Goal: Browse casually: Explore the website without a specific task or goal

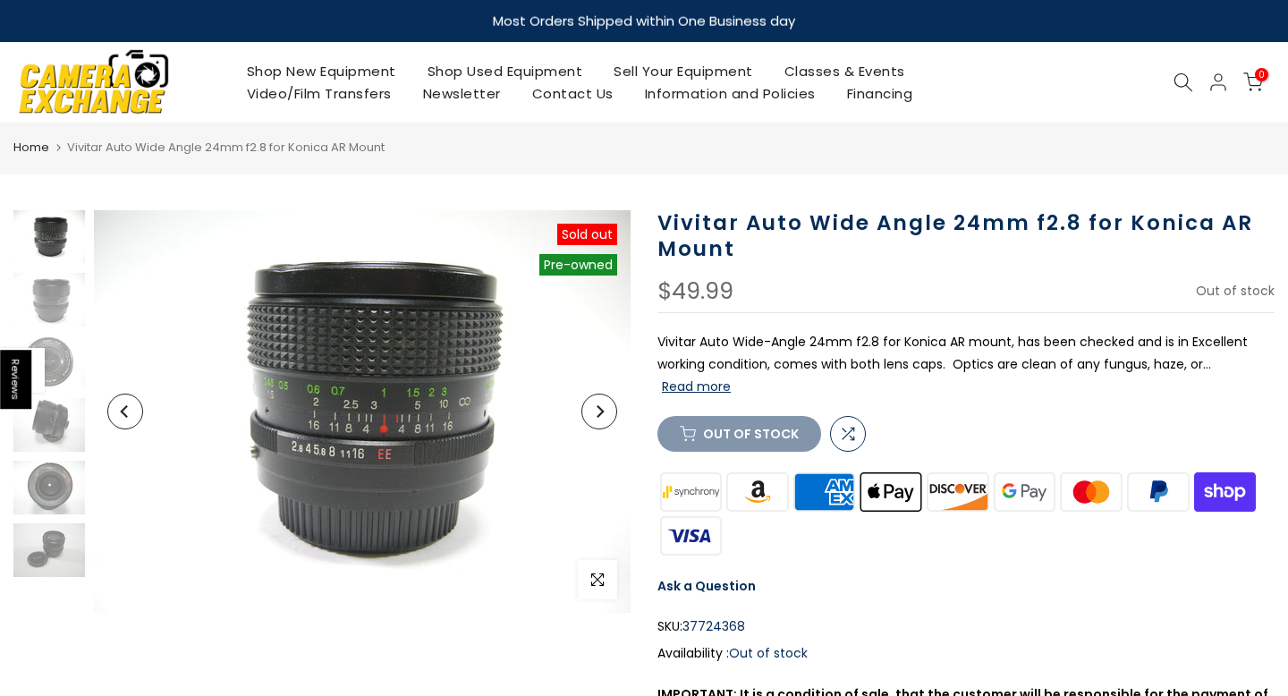
click at [581, 411] on button "Next" at bounding box center [599, 411] width 36 height 36
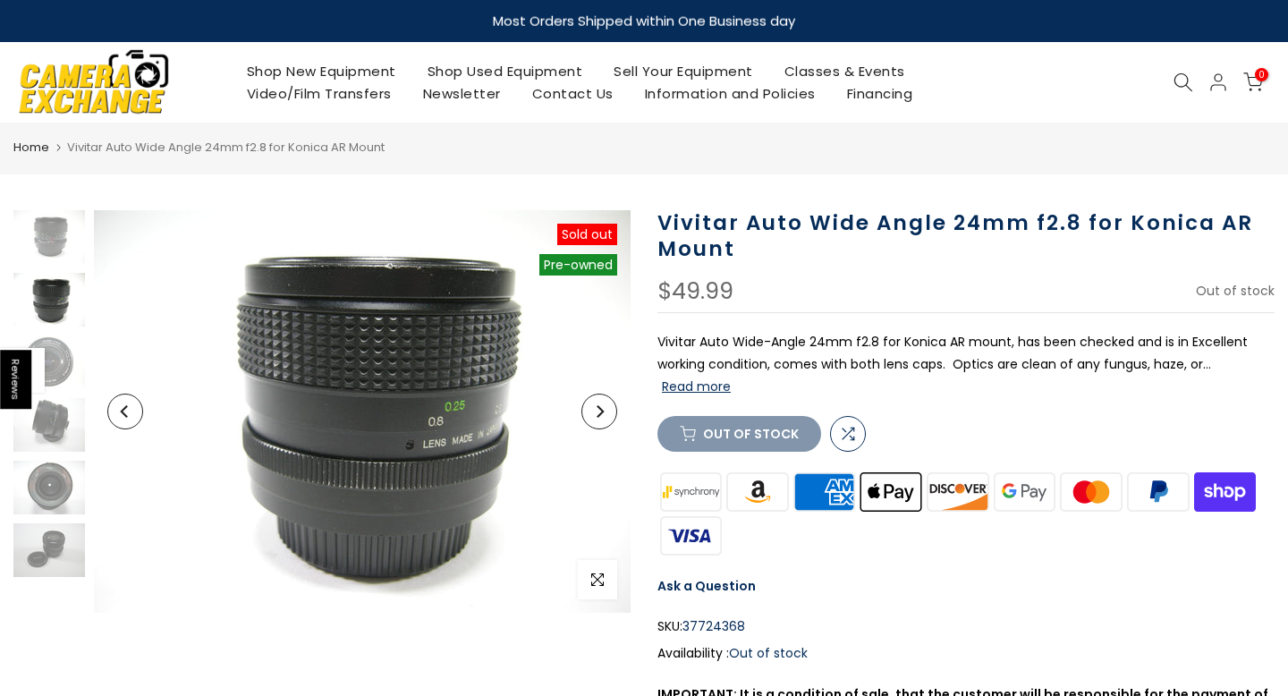
click at [581, 411] on button "Next" at bounding box center [599, 411] width 36 height 36
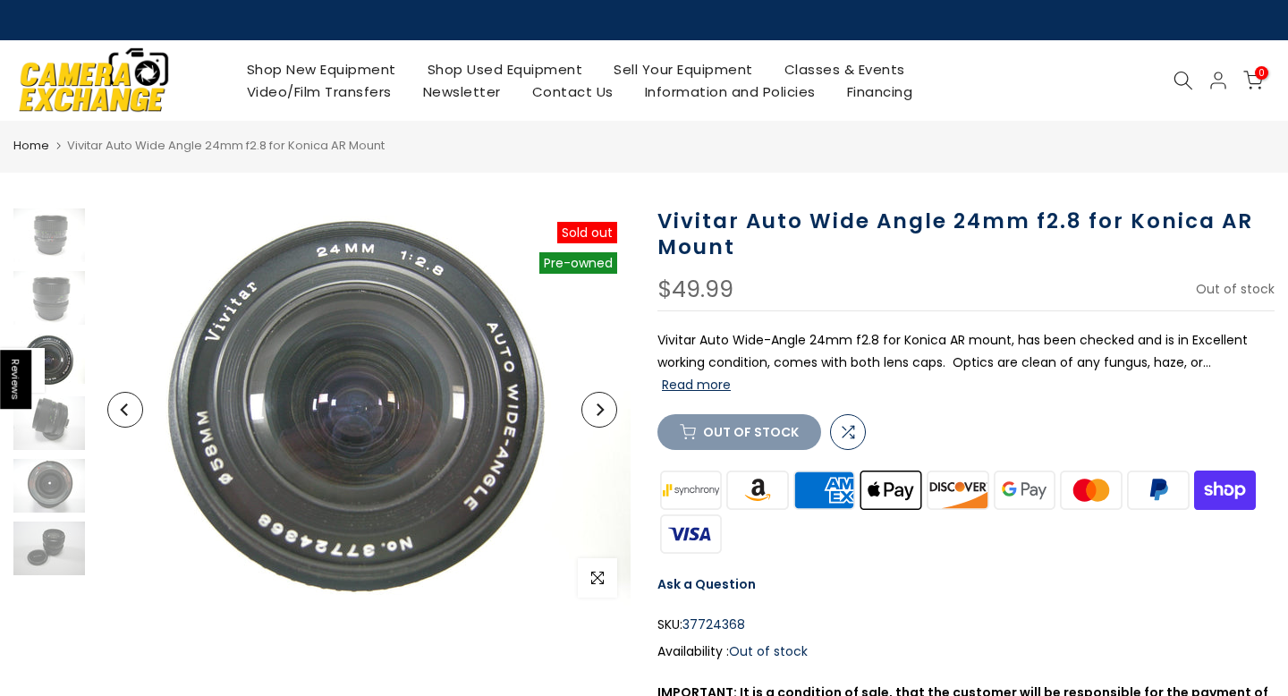
click at [581, 410] on button "Next" at bounding box center [599, 410] width 36 height 36
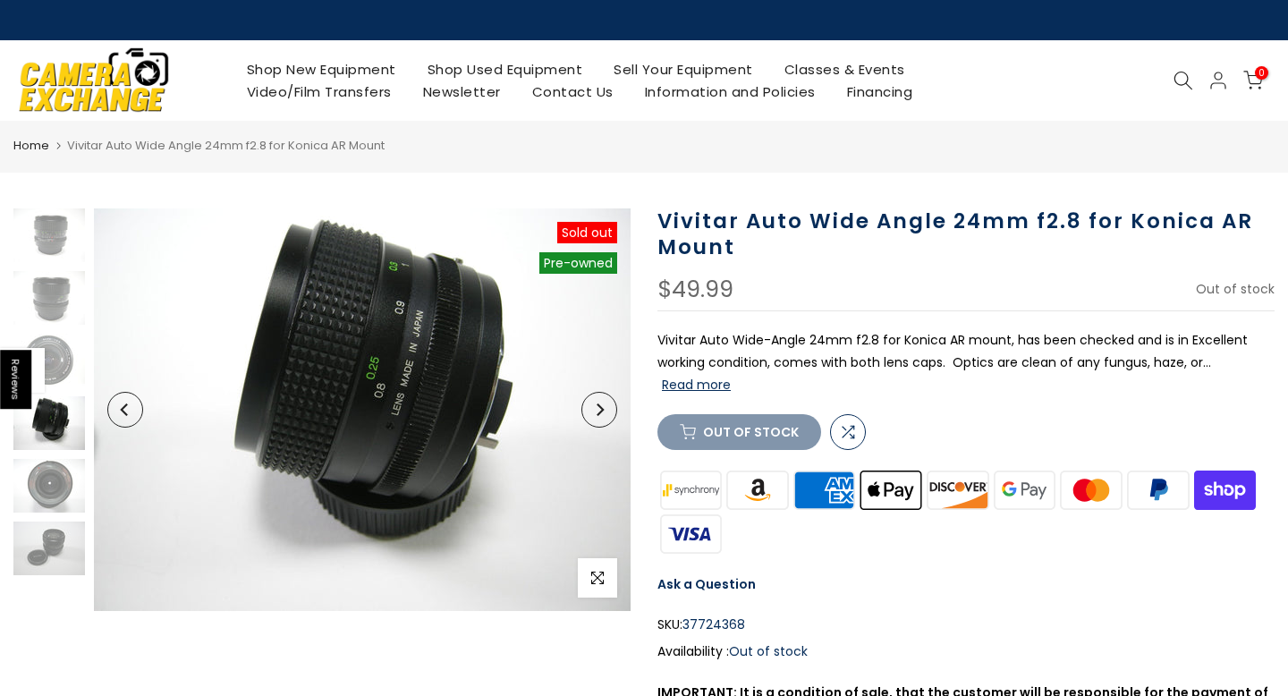
click at [597, 402] on button "Next" at bounding box center [599, 410] width 36 height 36
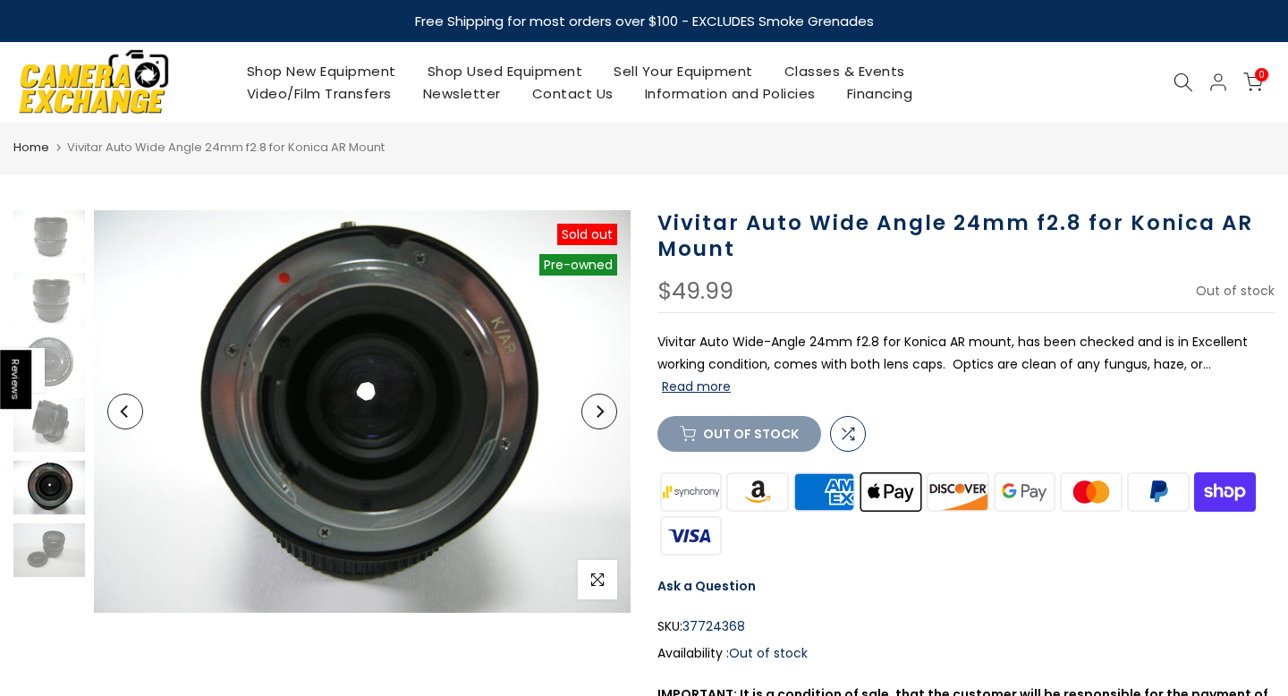
click at [597, 402] on button "Next" at bounding box center [599, 411] width 36 height 36
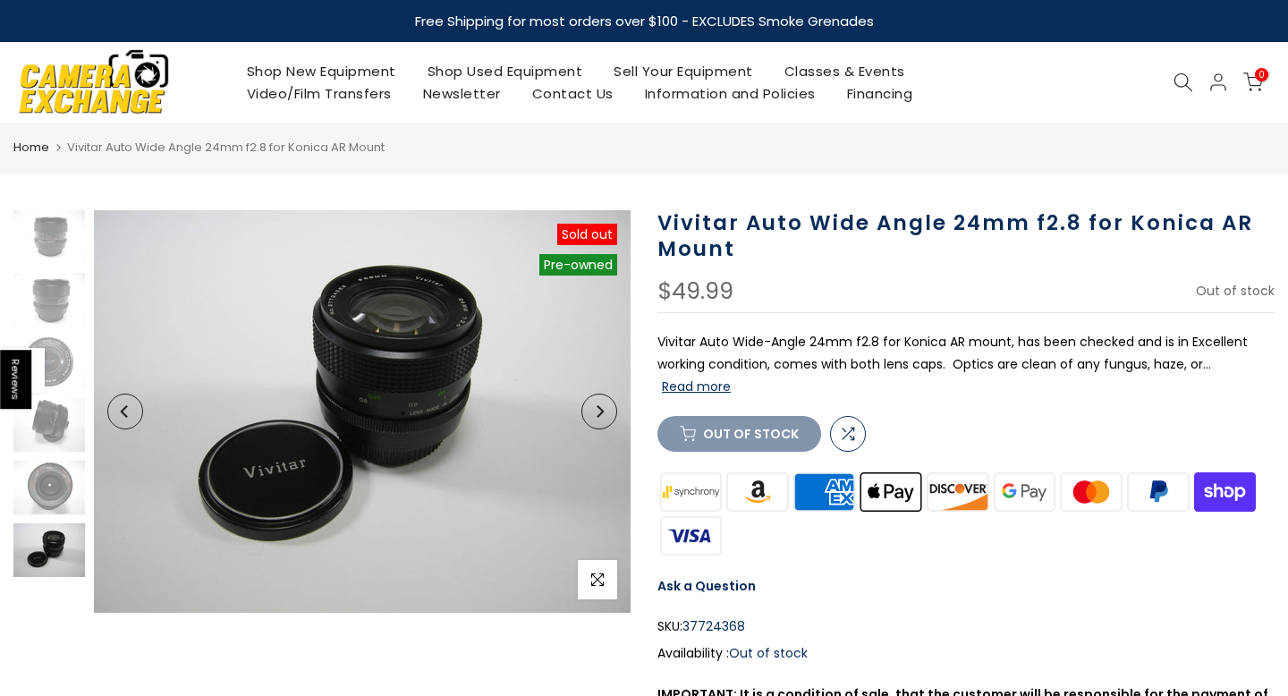
click at [596, 402] on button "Next" at bounding box center [599, 411] width 36 height 36
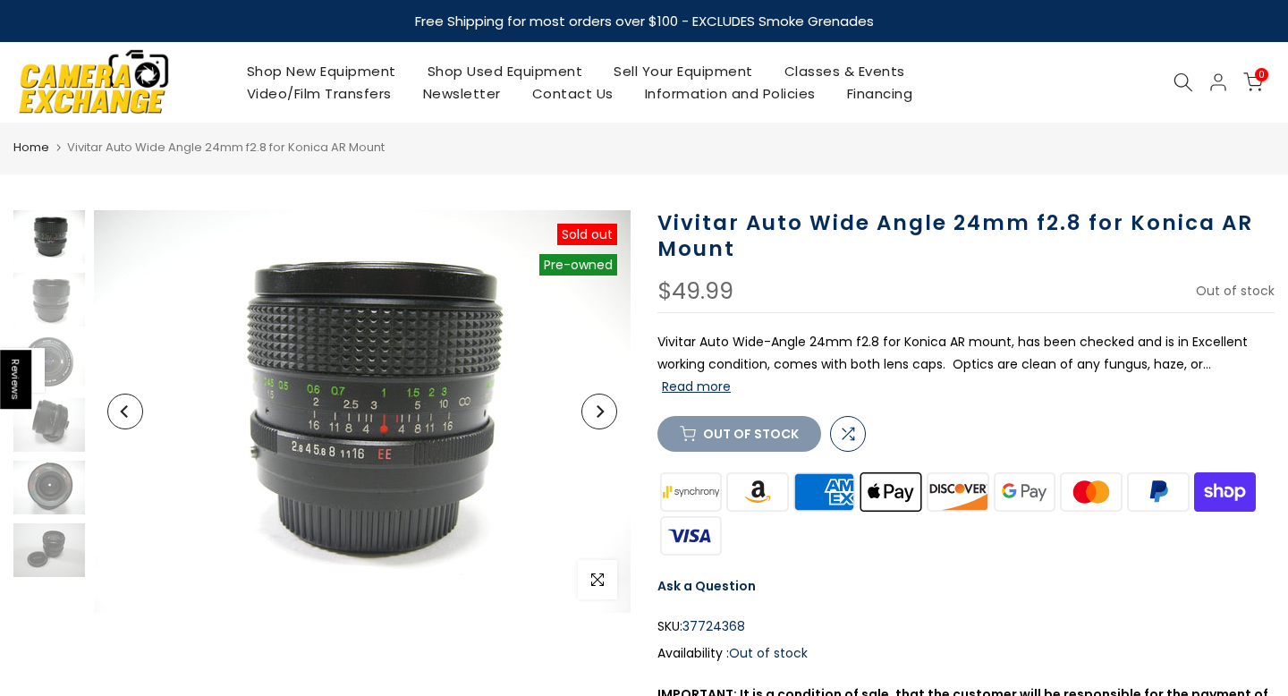
click at [604, 415] on icon "Next" at bounding box center [599, 411] width 13 height 13
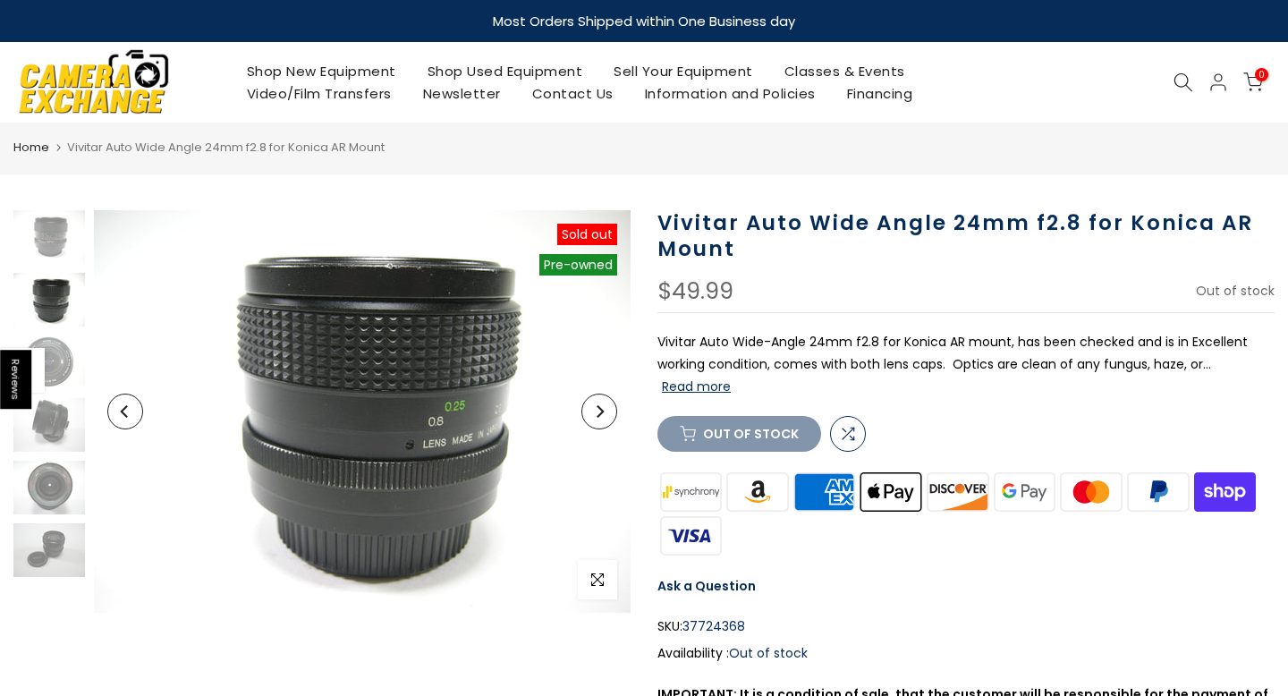
click at [604, 415] on icon "Next" at bounding box center [599, 411] width 13 height 13
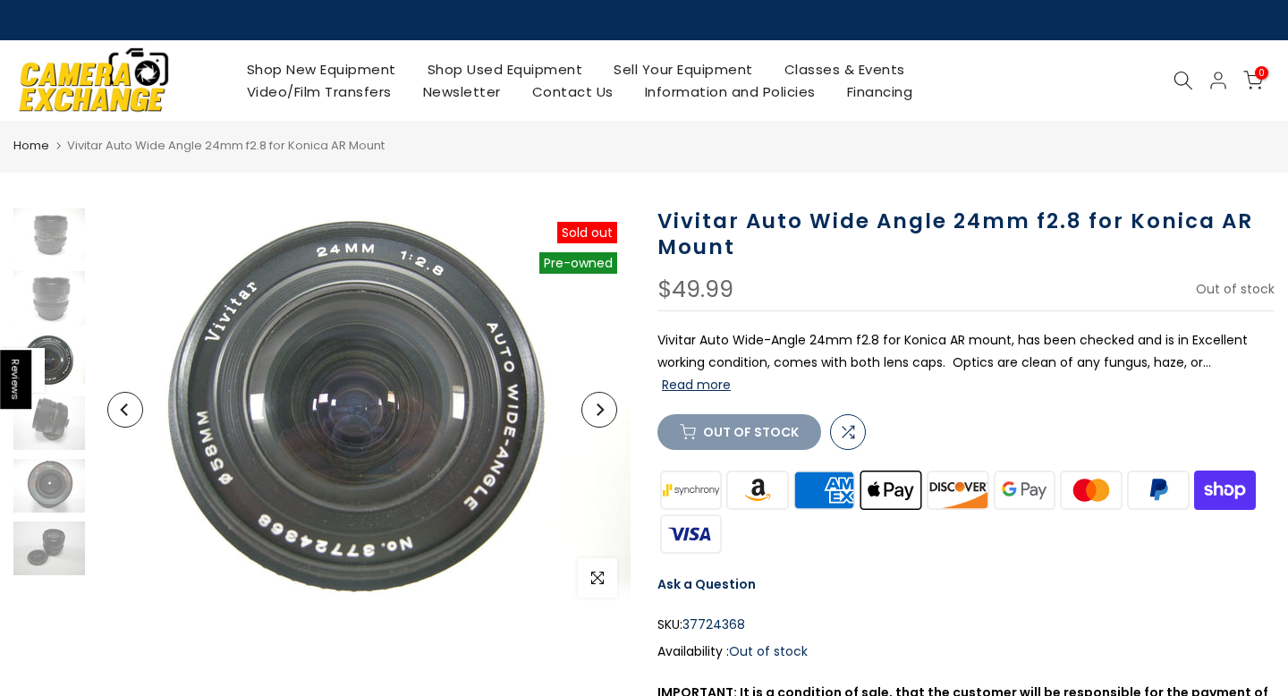
click at [604, 415] on icon "Next" at bounding box center [599, 409] width 13 height 13
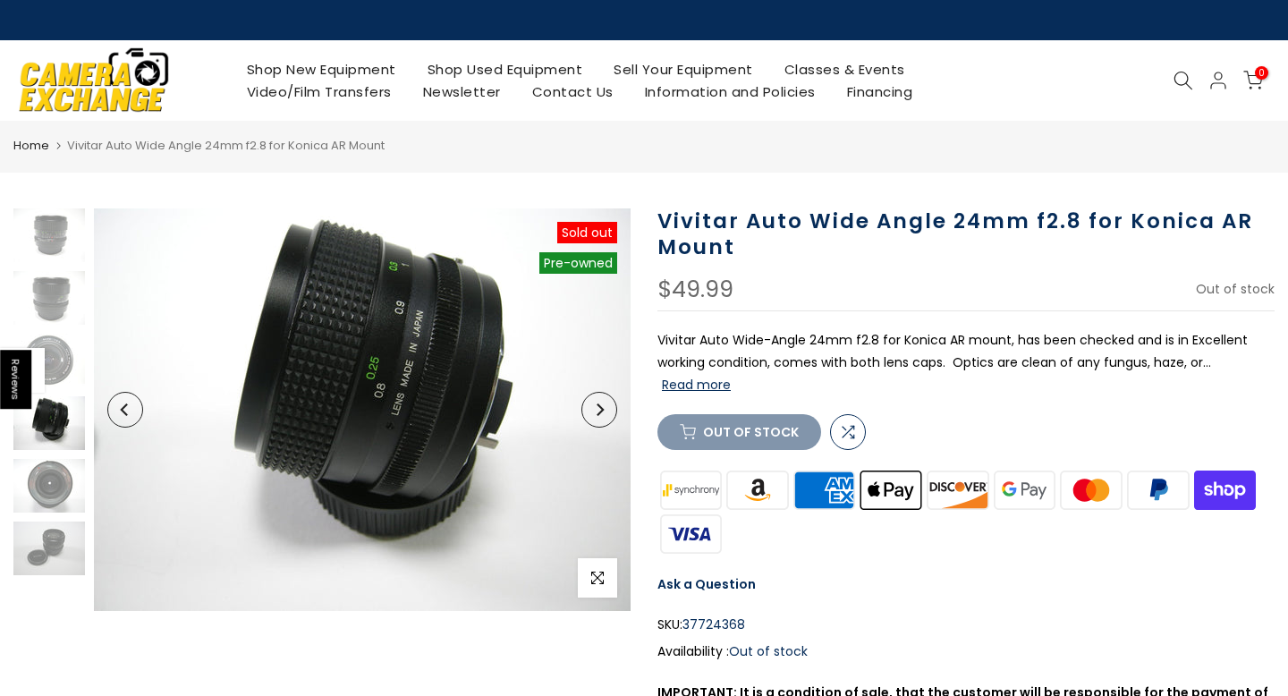
click at [604, 415] on icon "Next" at bounding box center [599, 409] width 13 height 13
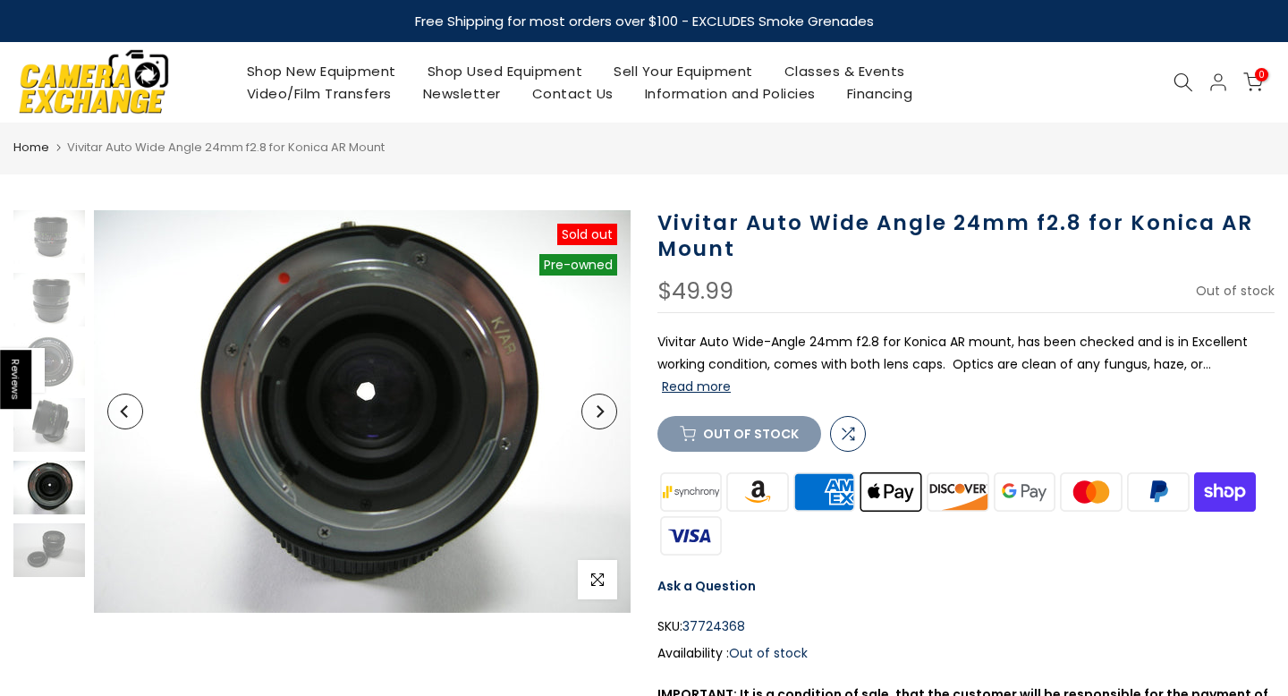
click at [607, 410] on button "Next" at bounding box center [599, 411] width 36 height 36
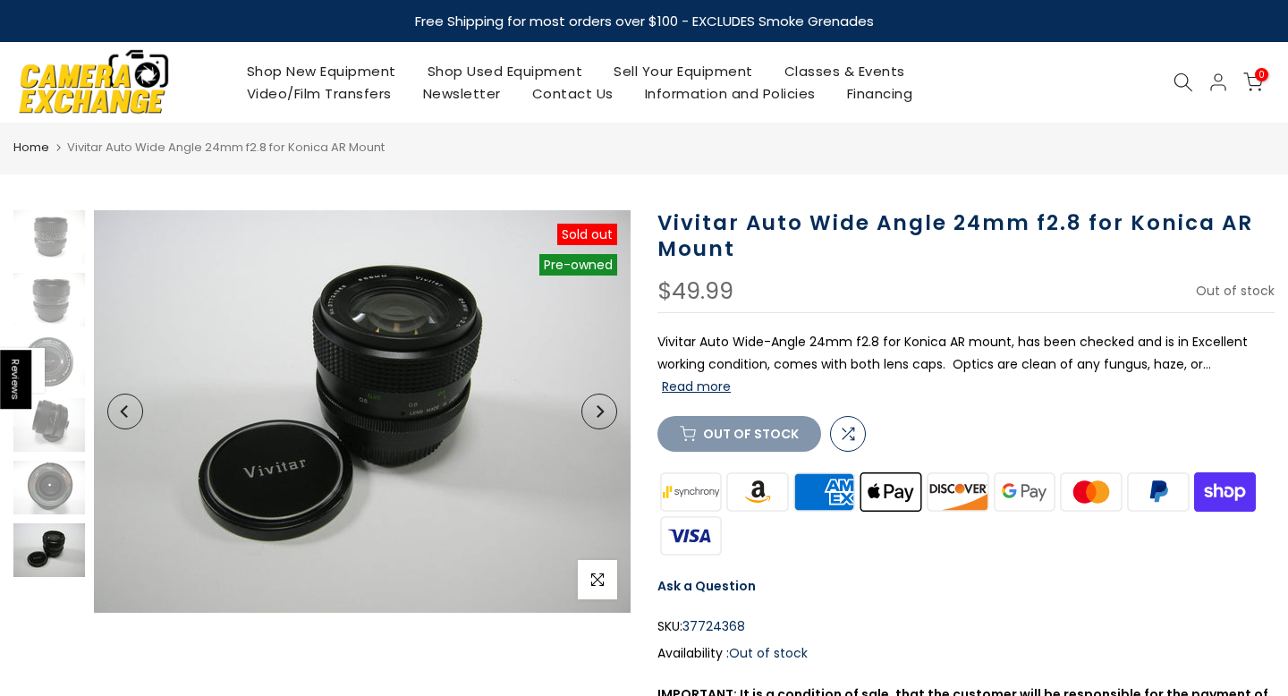
click at [607, 410] on button "Next" at bounding box center [599, 411] width 36 height 36
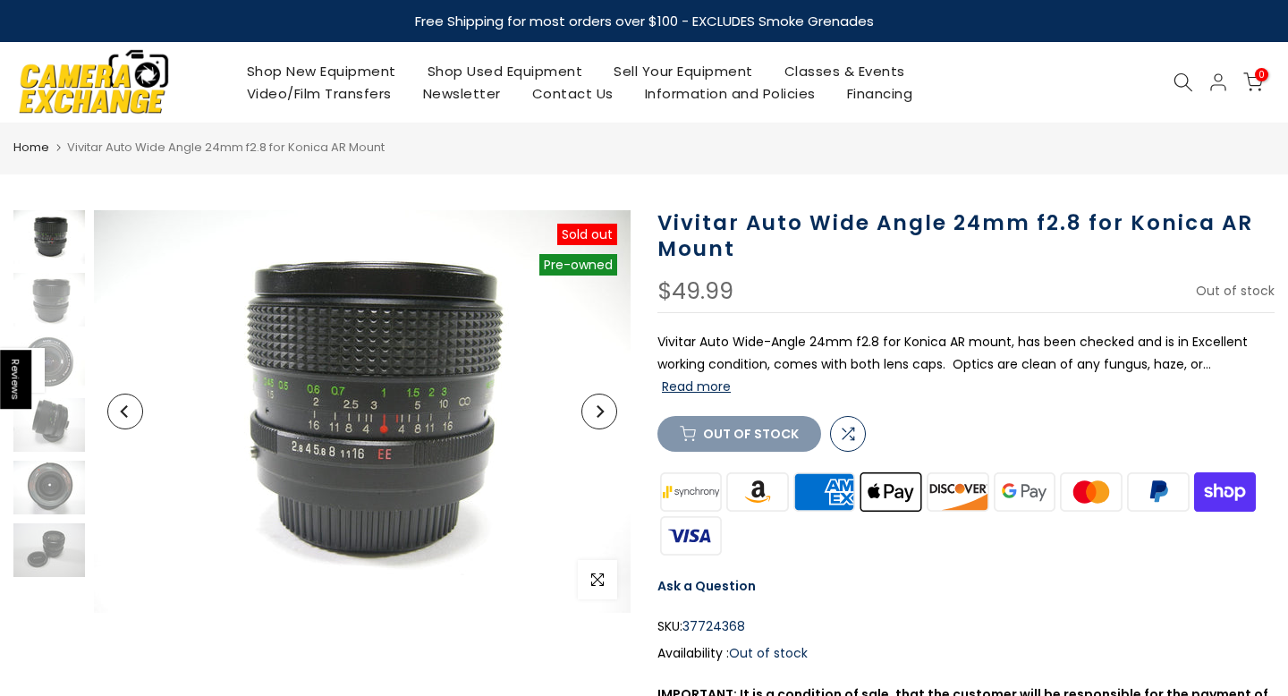
click at [604, 407] on icon "Next" at bounding box center [599, 411] width 13 height 13
